Goal: Check status: Check status

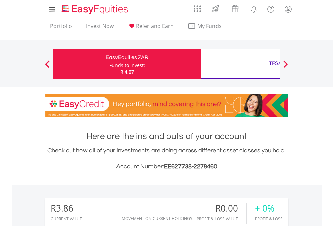
click at [109, 64] on div "Funds to invest:" at bounding box center [127, 65] width 36 height 7
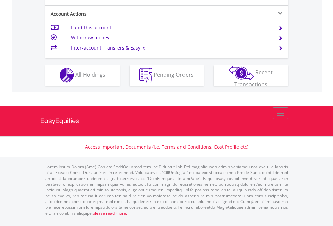
scroll to position [630, 0]
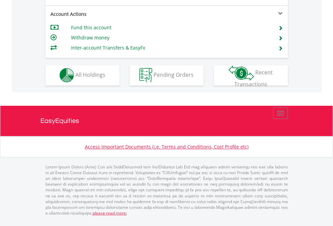
scroll to position [630, 0]
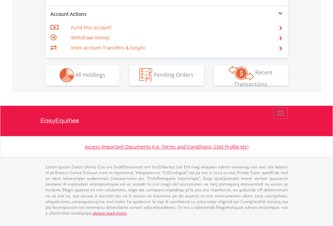
scroll to position [630, 0]
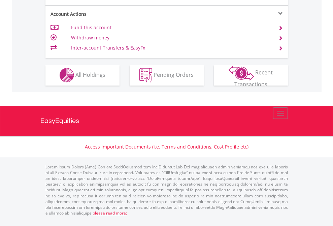
scroll to position [630, 0]
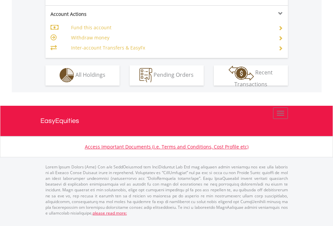
scroll to position [630, 0]
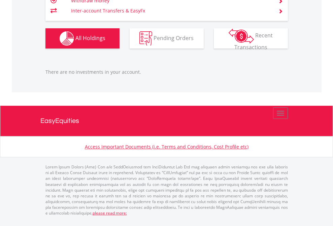
scroll to position [65, 106]
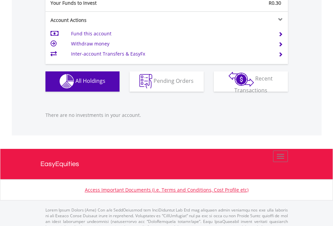
scroll to position [667, 0]
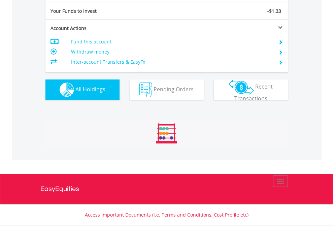
scroll to position [65, 106]
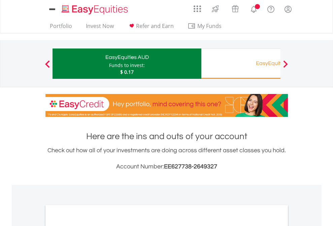
scroll to position [405, 0]
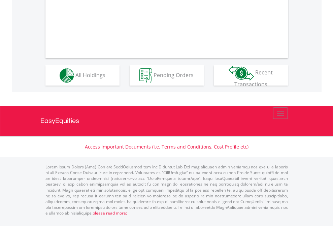
click at [75, 78] on span "All Holdings" at bounding box center [90, 74] width 30 height 7
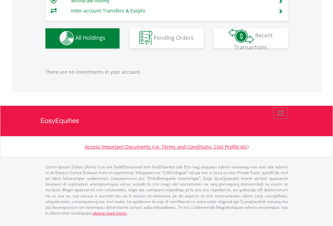
scroll to position [65, 106]
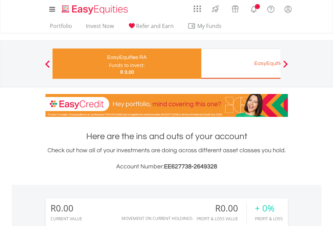
scroll to position [65, 106]
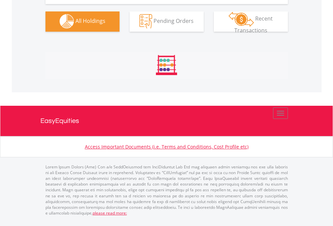
scroll to position [667, 0]
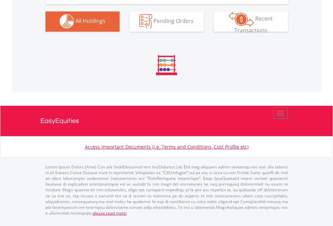
scroll to position [667, 0]
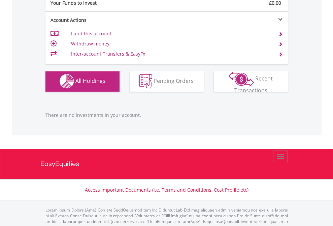
scroll to position [667, 0]
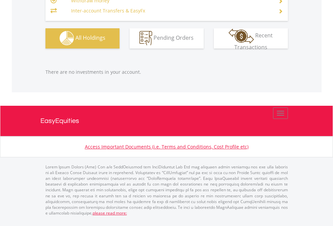
scroll to position [65, 106]
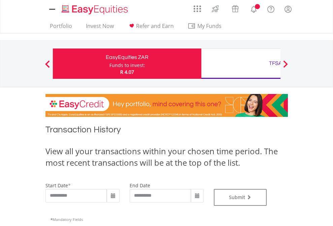
type input "**********"
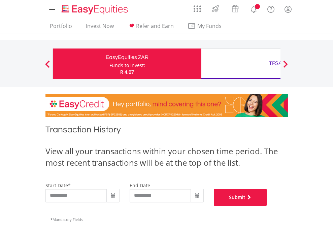
click at [267, 206] on button "Submit" at bounding box center [240, 197] width 53 height 17
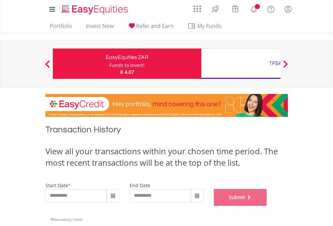
scroll to position [273, 0]
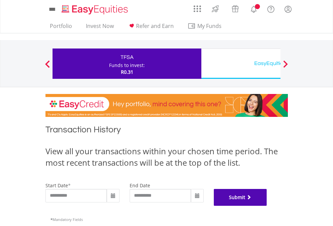
click at [267, 206] on button "Submit" at bounding box center [240, 197] width 53 height 17
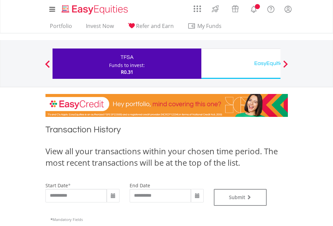
click at [241, 64] on div "EasyEquities USD" at bounding box center [275, 63] width 140 height 9
type input "**********"
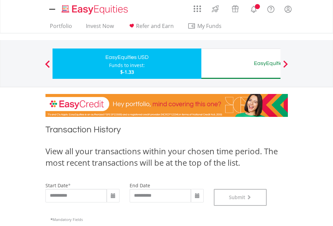
scroll to position [273, 0]
click at [241, 64] on div "EasyEquities AUD" at bounding box center [275, 63] width 140 height 9
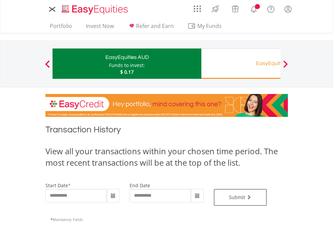
type input "**********"
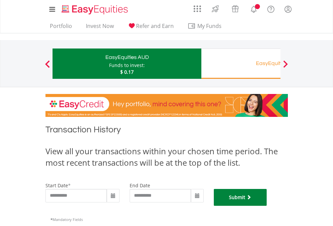
click at [267, 206] on button "Submit" at bounding box center [240, 197] width 53 height 17
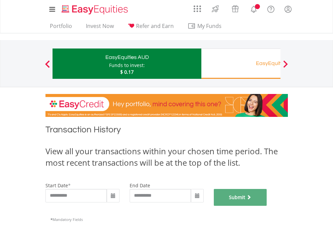
scroll to position [273, 0]
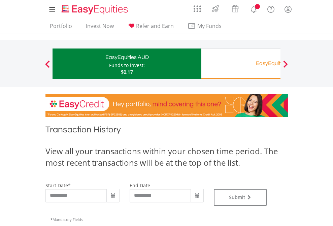
click at [241, 64] on div "EasyEquities RA" at bounding box center [275, 63] width 140 height 9
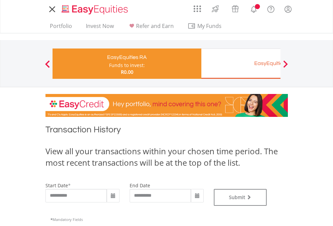
type input "**********"
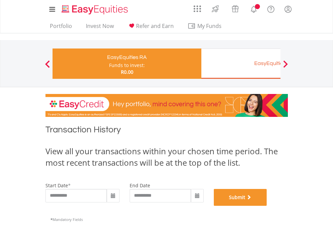
click at [267, 206] on button "Submit" at bounding box center [240, 197] width 53 height 17
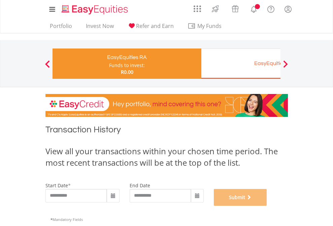
scroll to position [273, 0]
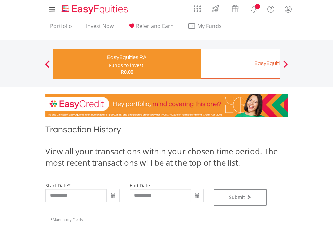
click at [241, 64] on div "EasyEquities EUR" at bounding box center [275, 63] width 140 height 9
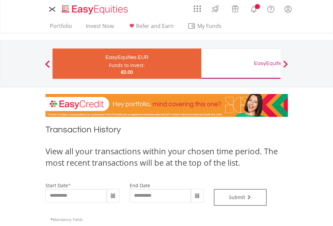
type input "**********"
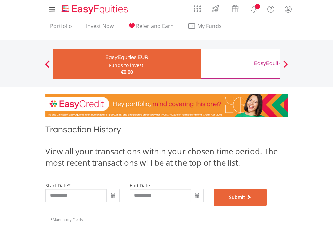
click at [267, 206] on button "Submit" at bounding box center [240, 197] width 53 height 17
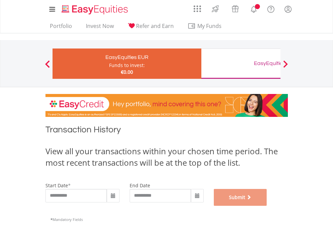
scroll to position [273, 0]
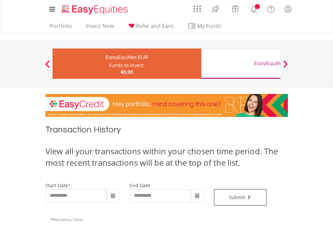
click at [241, 64] on div "EasyEquities GBP" at bounding box center [275, 63] width 140 height 9
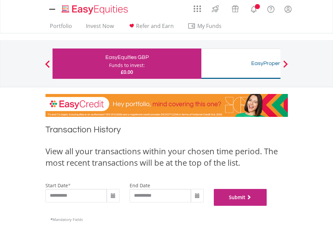
click at [267, 206] on button "Submit" at bounding box center [240, 197] width 53 height 17
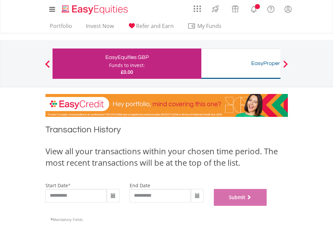
scroll to position [273, 0]
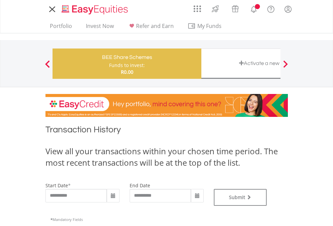
type input "**********"
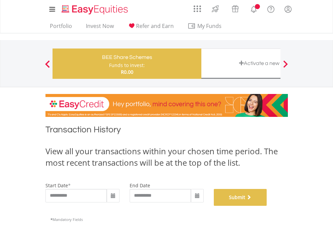
click at [267, 206] on button "Submit" at bounding box center [240, 197] width 53 height 17
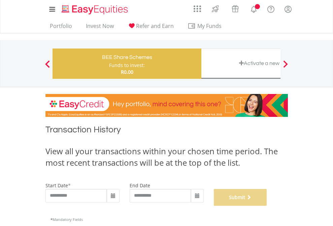
scroll to position [273, 0]
